Goal: Navigation & Orientation: Go to known website

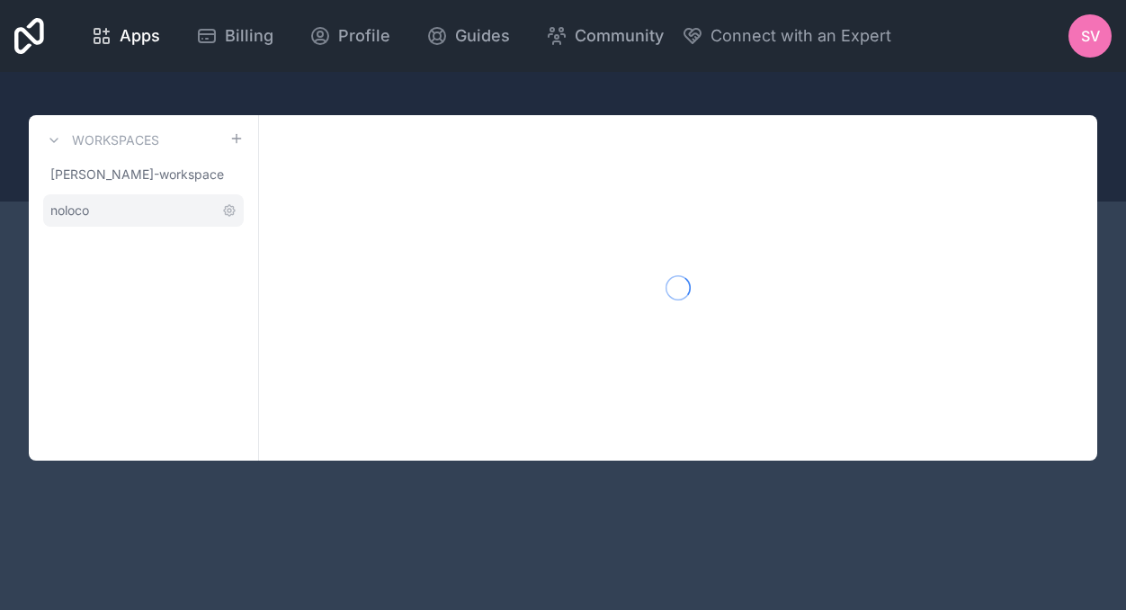
click at [93, 203] on link "noloco" at bounding box center [143, 210] width 200 height 32
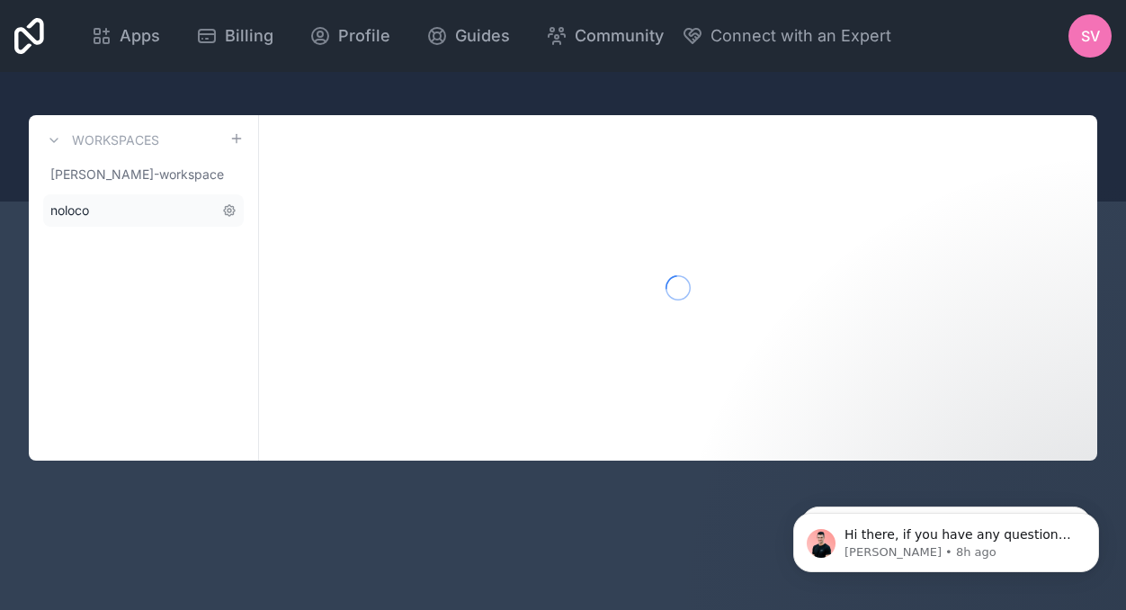
click at [103, 206] on link "noloco" at bounding box center [143, 210] width 200 height 32
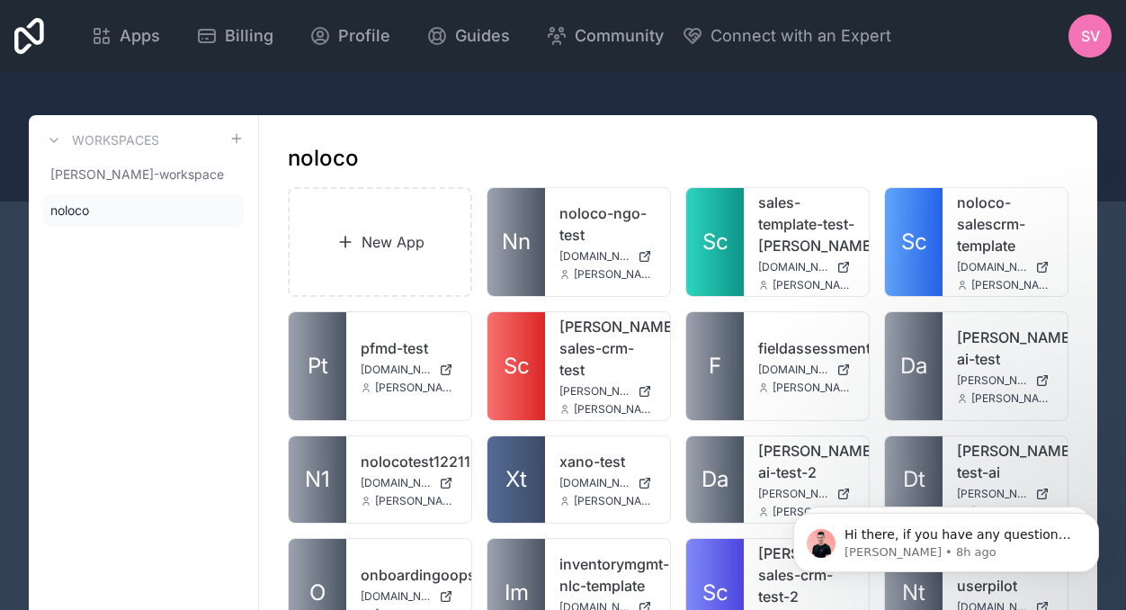
scroll to position [10406, 0]
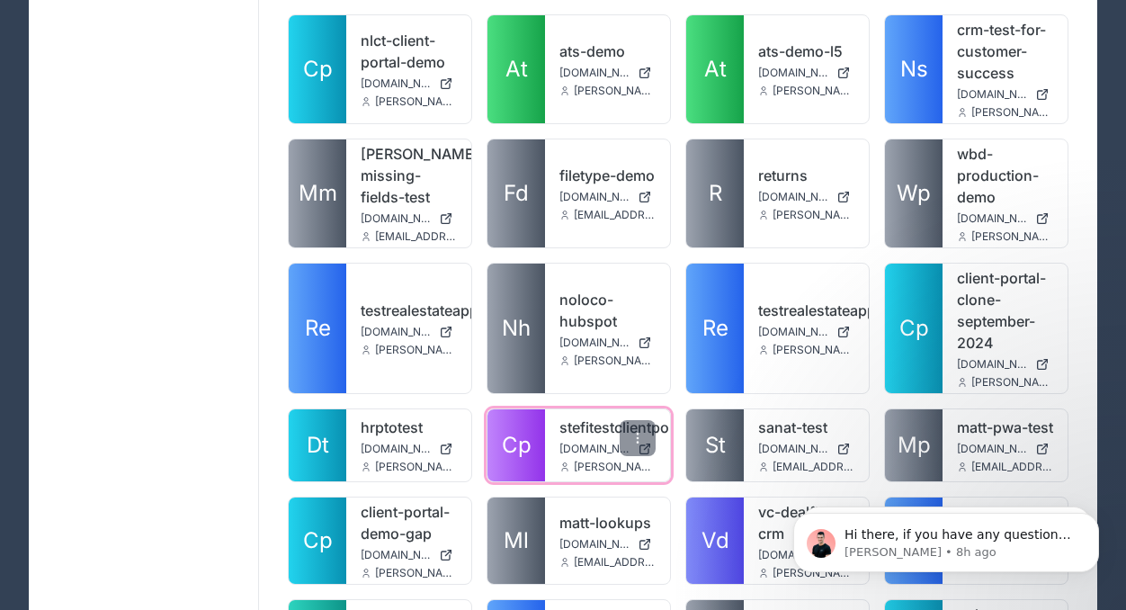
click at [597, 441] on span "stefitestclientportal.noloco.co" at bounding box center [594, 448] width 71 height 14
